Goal: Information Seeking & Learning: Understand process/instructions

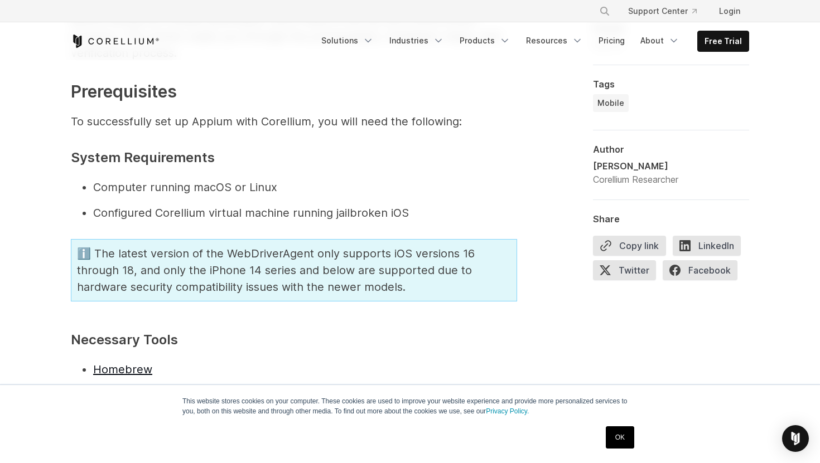
scroll to position [1466, 0]
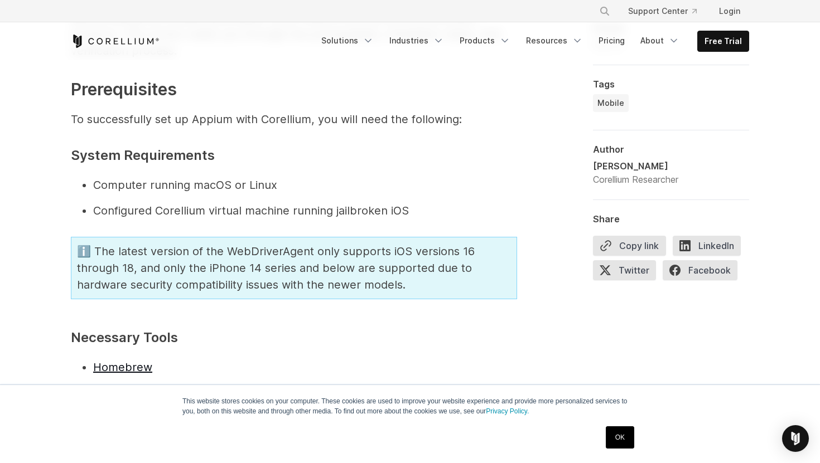
click at [624, 442] on link "OK" at bounding box center [620, 438] width 28 height 22
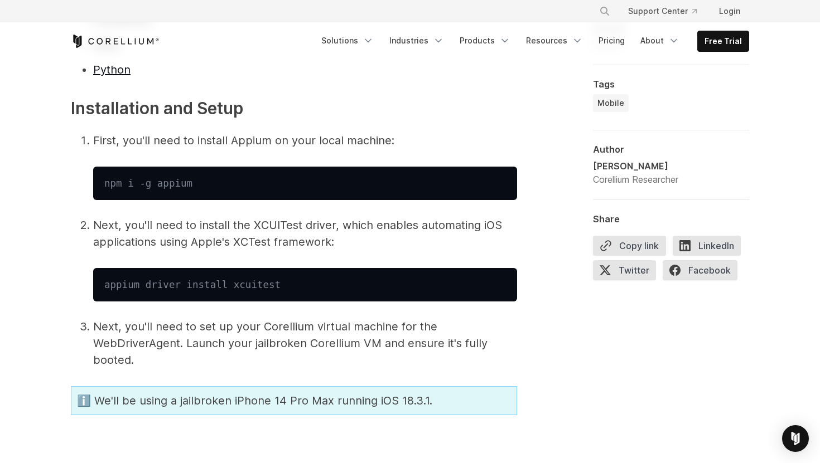
scroll to position [1818, 0]
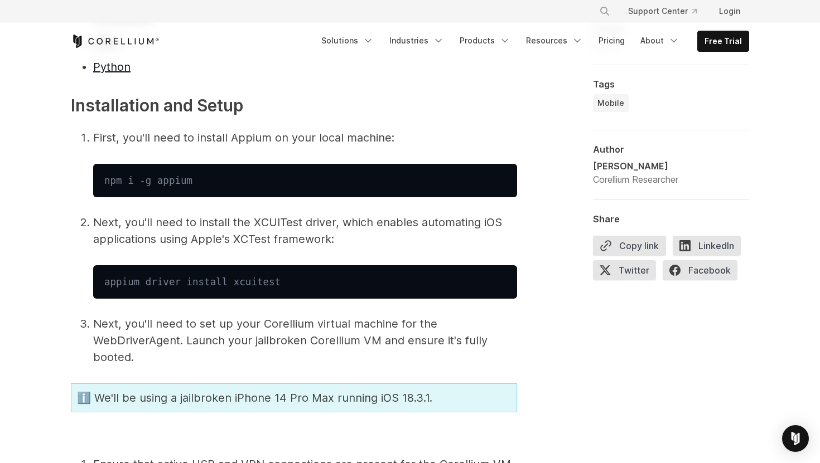
click at [153, 142] on p "First, you'll need to install Appium on your local machine:" at bounding box center [305, 137] width 424 height 17
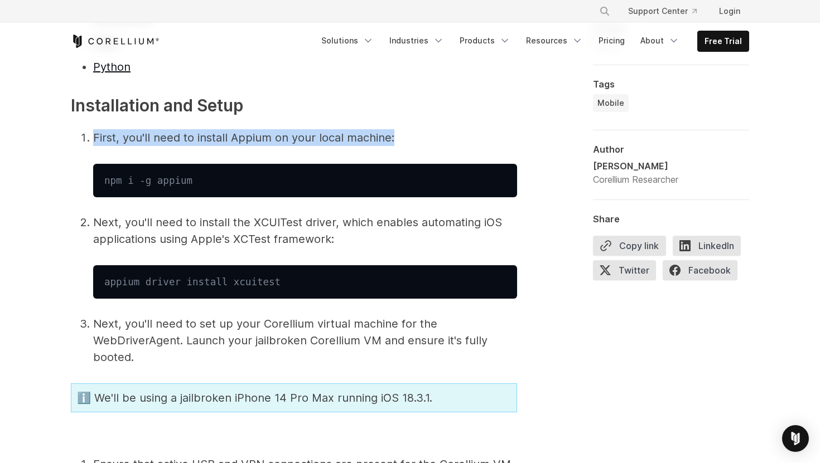
click at [153, 142] on p "First, you'll need to install Appium on your local machine:" at bounding box center [305, 137] width 424 height 17
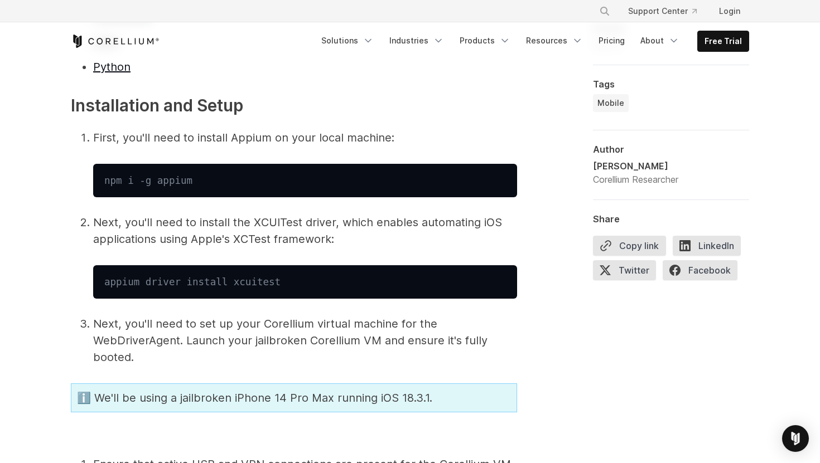
click at [141, 142] on p "First, you'll need to install Appium on your local machine:" at bounding box center [305, 137] width 424 height 17
click at [129, 142] on p "First, you'll need to install Appium on your local machine:" at bounding box center [305, 137] width 424 height 17
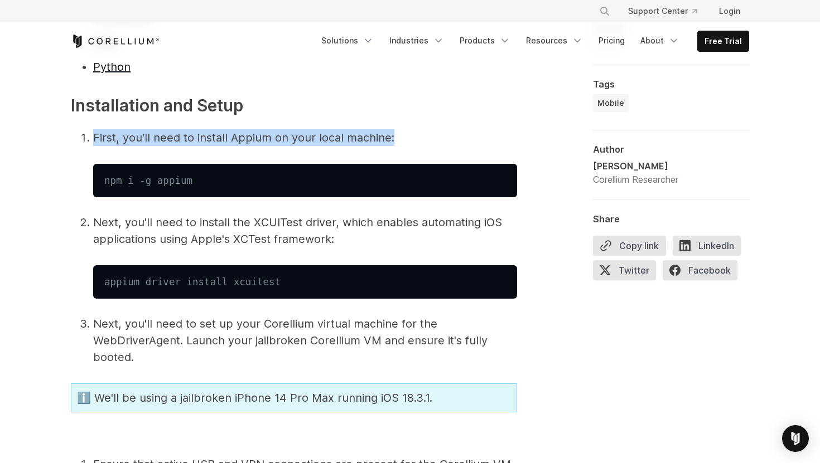
click at [129, 142] on p "First, you'll need to install Appium on your local machine:" at bounding box center [305, 137] width 424 height 17
click at [182, 142] on p "First, you'll need to install Appium on your local machine:" at bounding box center [305, 137] width 424 height 17
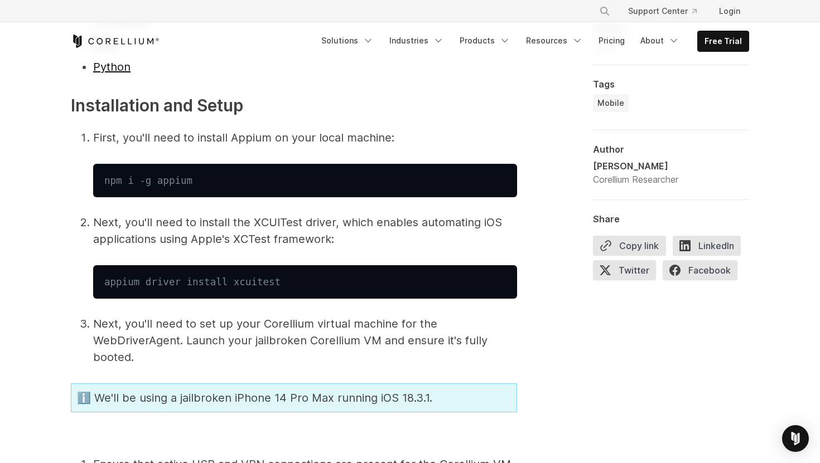
click at [215, 143] on p "First, you'll need to install Appium on your local machine:" at bounding box center [305, 137] width 424 height 17
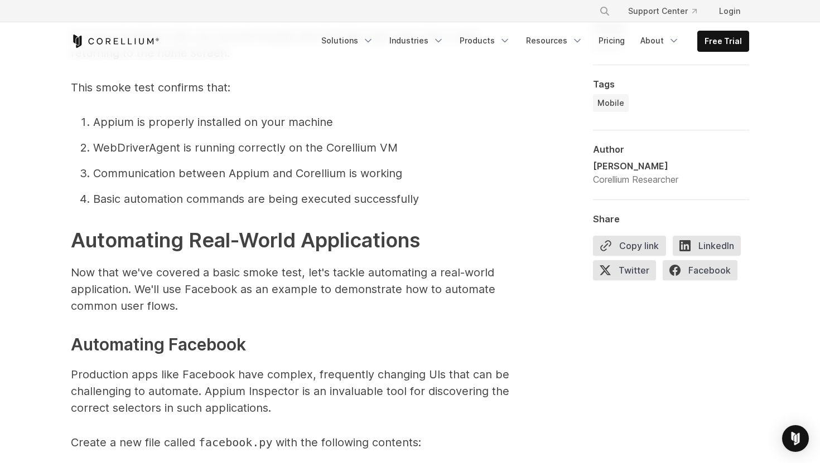
scroll to position [6171, 0]
